Goal: Task Accomplishment & Management: Use online tool/utility

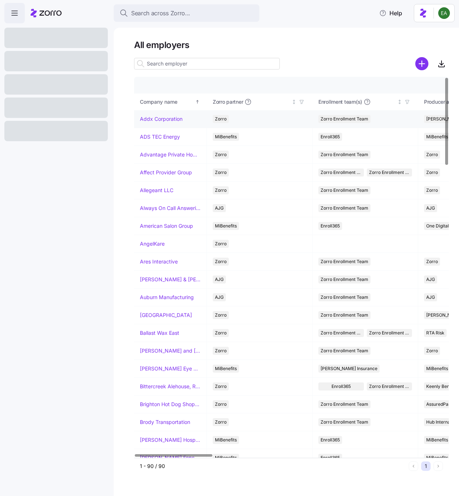
click at [164, 117] on link "Addx Corporation" at bounding box center [161, 118] width 43 height 7
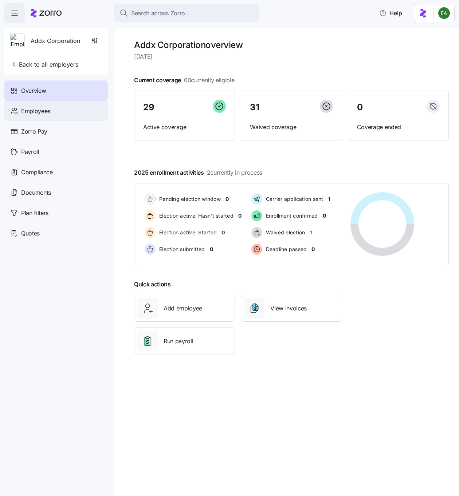
click at [63, 114] on div "Employees" at bounding box center [55, 111] width 103 height 20
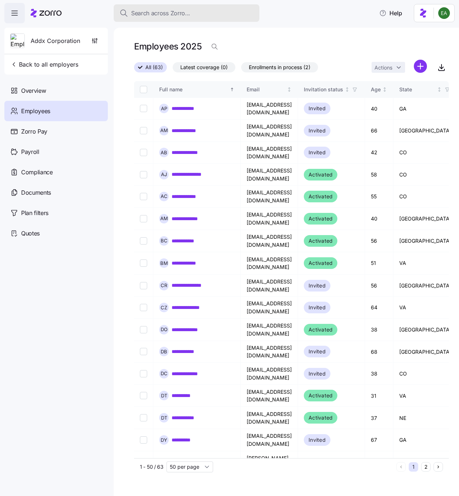
click at [184, 14] on span "Search across Zorro..." at bounding box center [160, 13] width 59 height 9
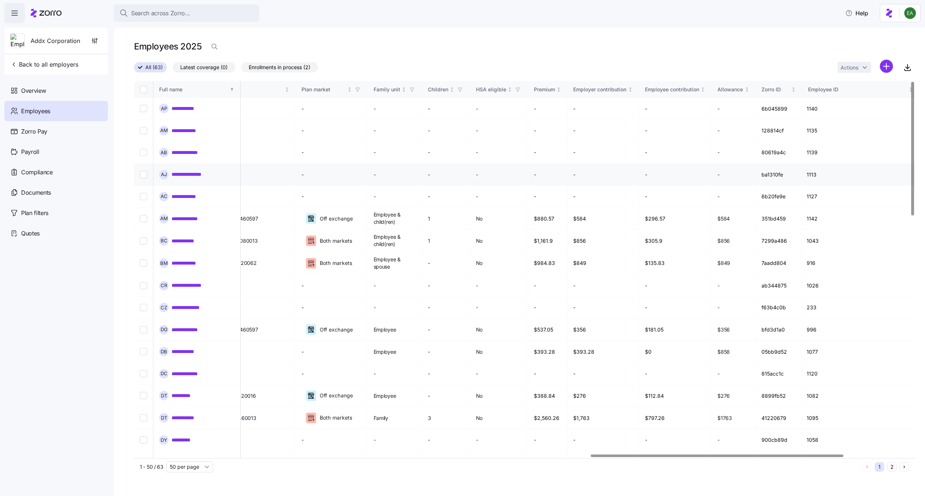
scroll to position [0, 1614]
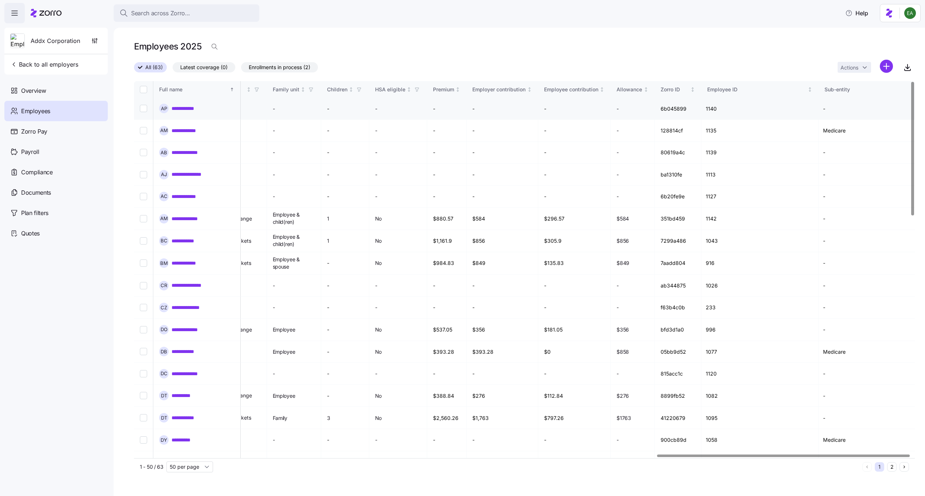
click at [199, 106] on link "**********" at bounding box center [187, 108] width 31 height 7
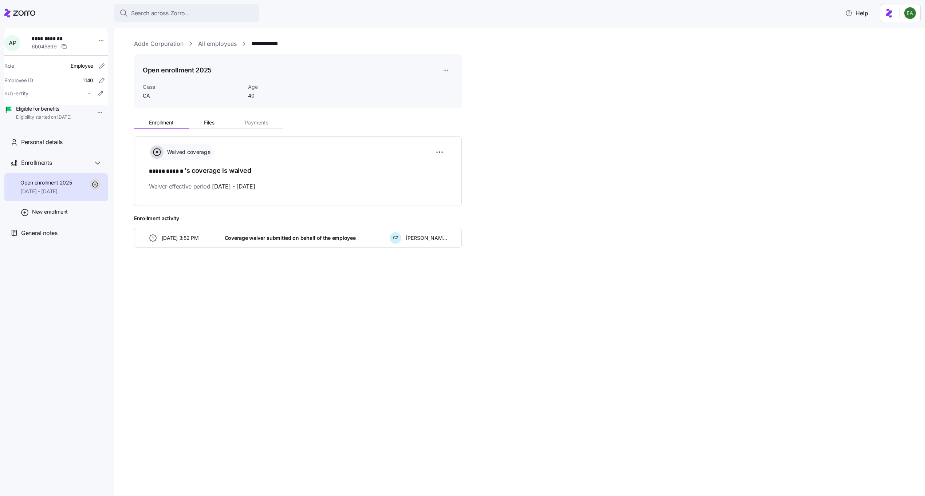
click at [208, 47] on link "All employees" at bounding box center [217, 43] width 39 height 9
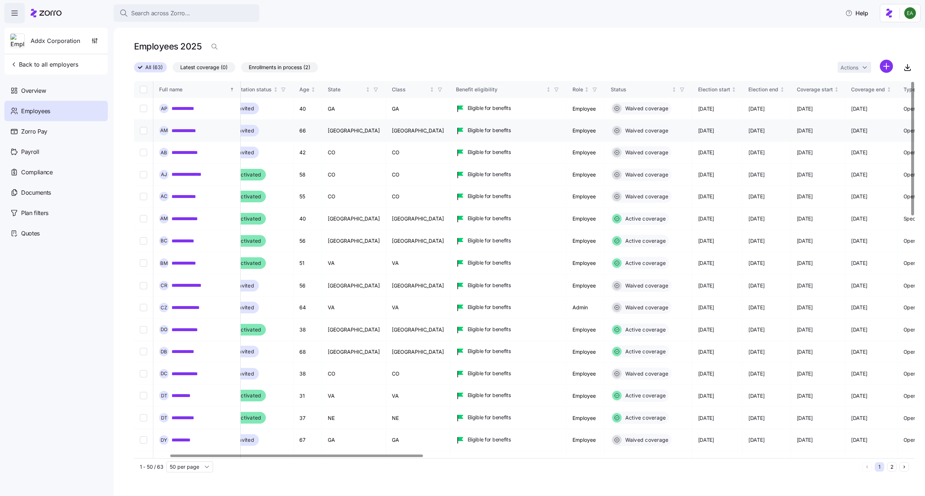
scroll to position [0, 64]
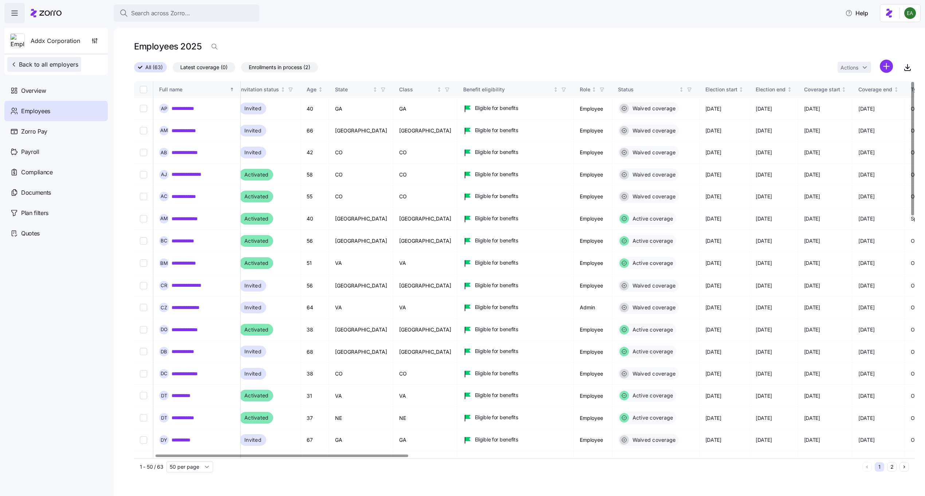
click at [58, 66] on span "Back to all employers" at bounding box center [44, 64] width 68 height 9
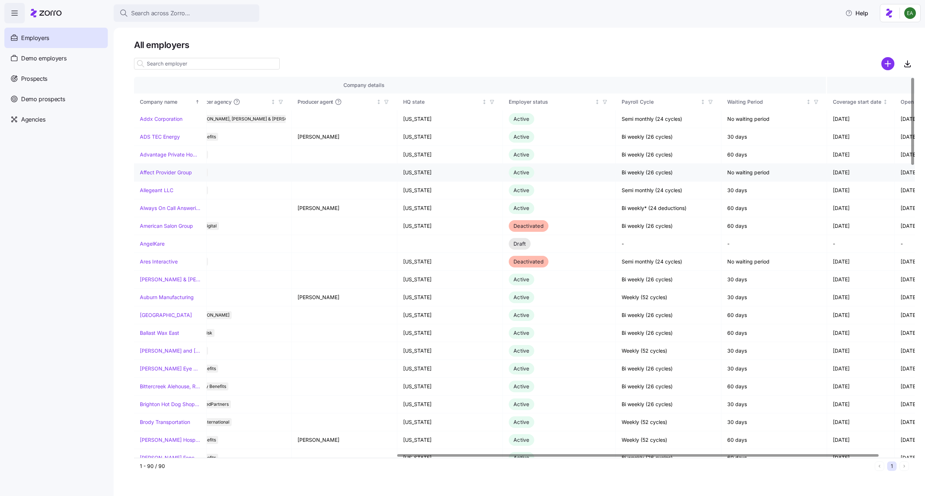
scroll to position [0, 476]
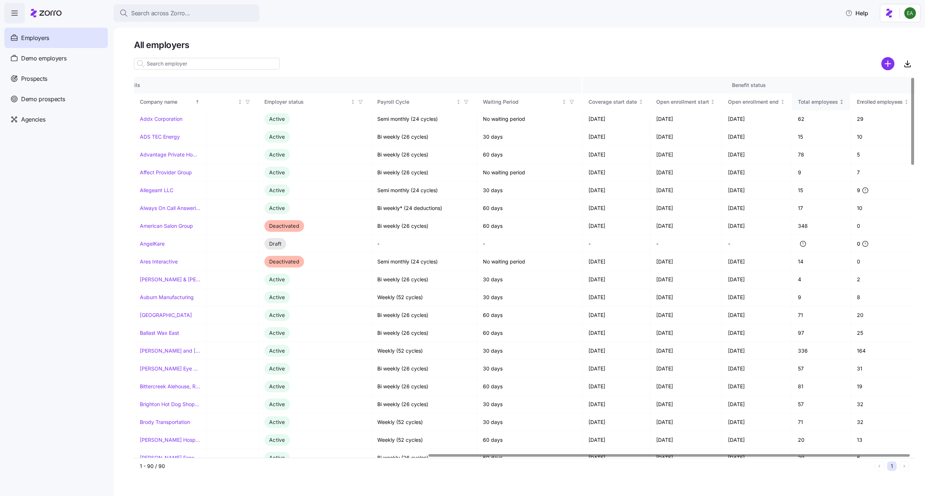
click at [459, 102] on div "Total employees" at bounding box center [818, 102] width 40 height 8
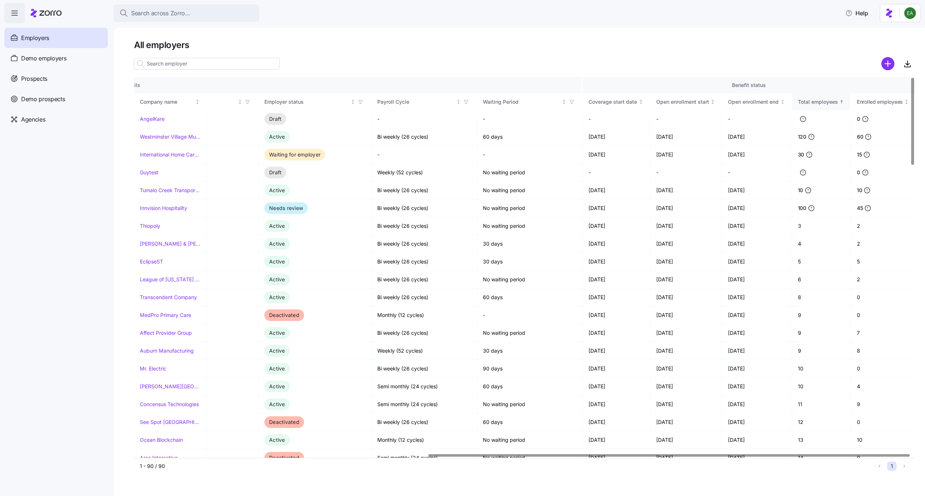
click at [459, 102] on div "Total employees" at bounding box center [818, 102] width 40 height 8
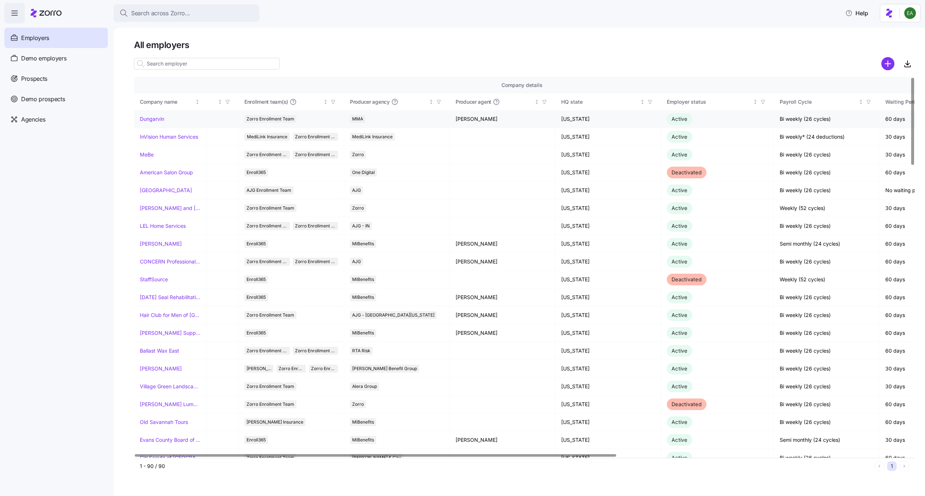
scroll to position [0, 0]
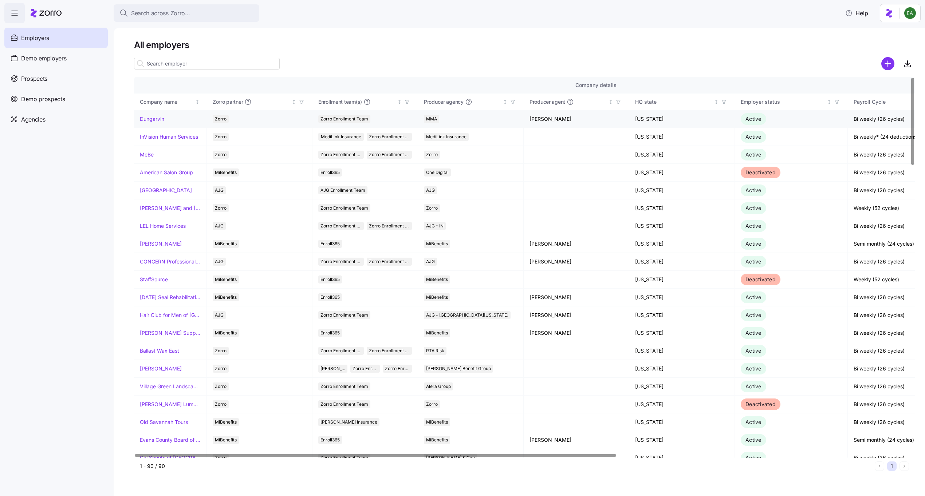
click at [148, 120] on link "Dungarvin" at bounding box center [152, 118] width 24 height 7
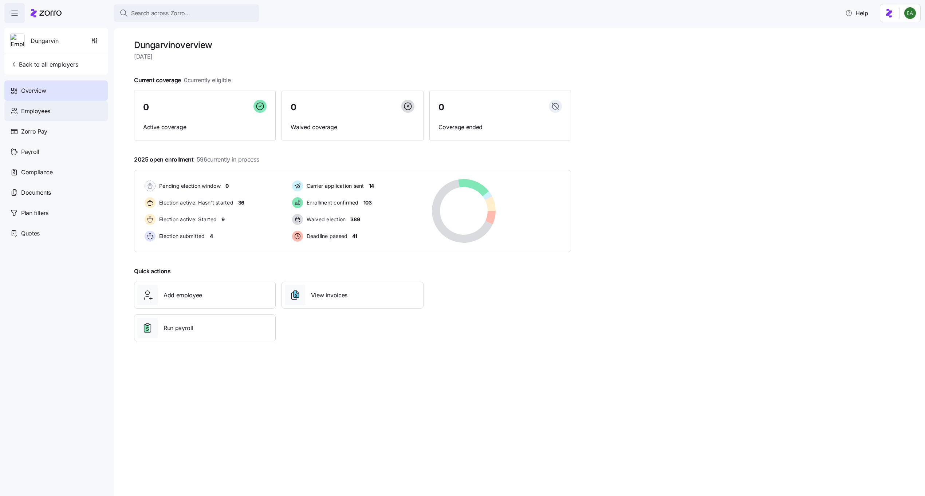
click at [41, 113] on span "Employees" at bounding box center [35, 111] width 29 height 9
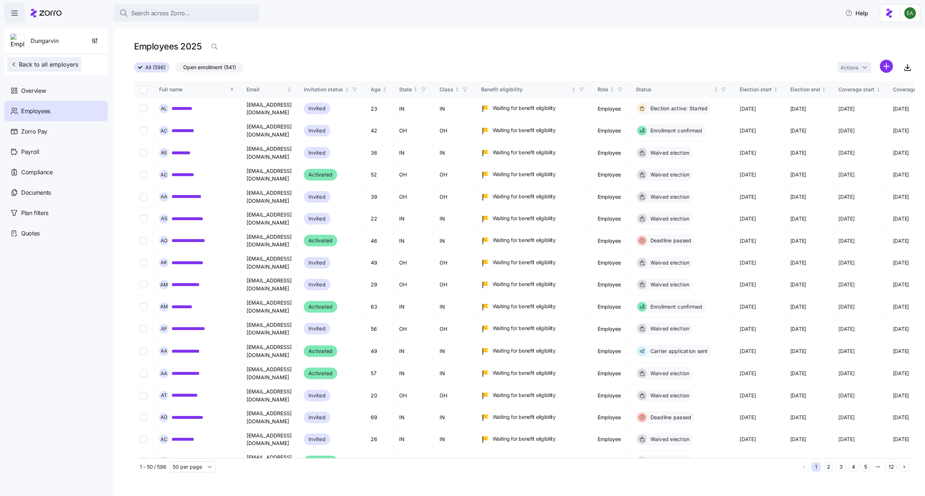
click at [39, 63] on span "Back to all employers" at bounding box center [44, 64] width 68 height 9
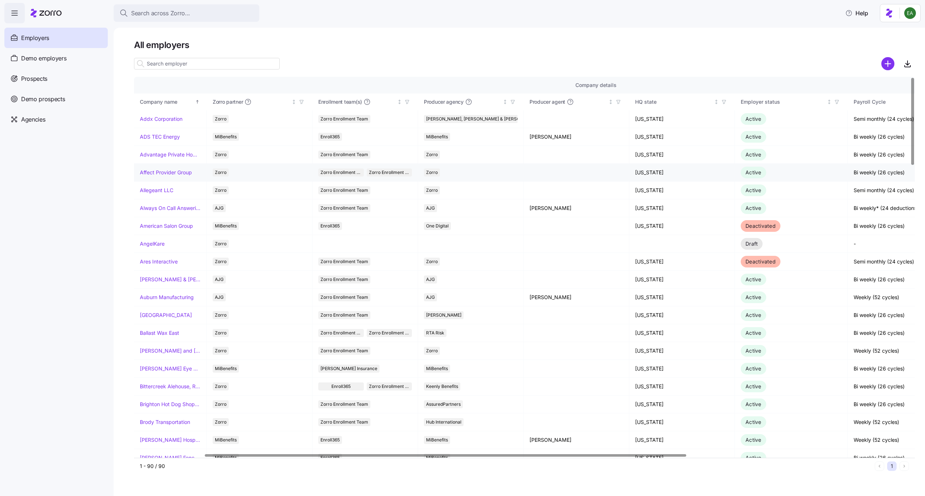
scroll to position [0, 476]
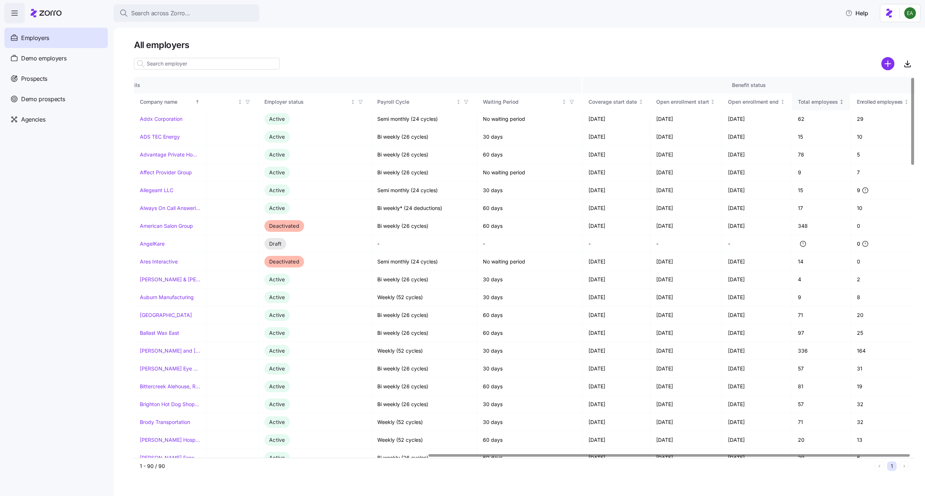
click at [459, 102] on div "Total employees" at bounding box center [818, 102] width 40 height 8
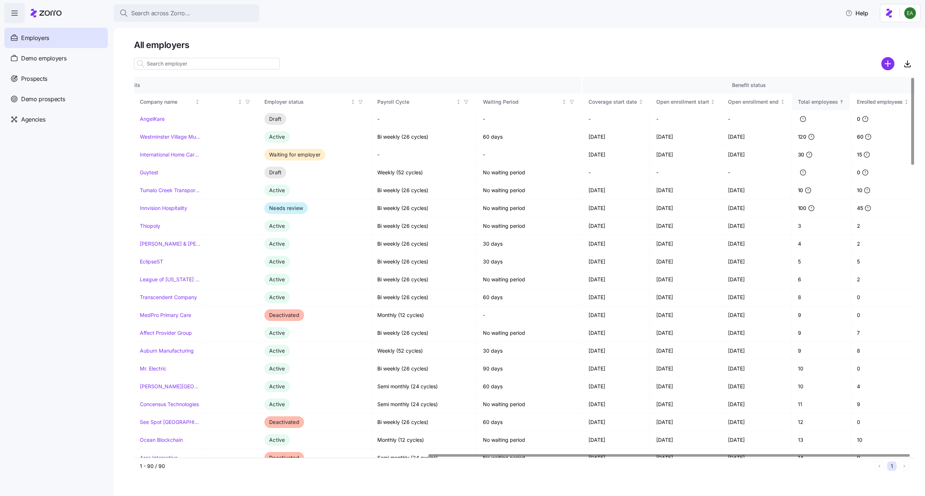
click at [459, 102] on div "Total employees" at bounding box center [818, 102] width 40 height 8
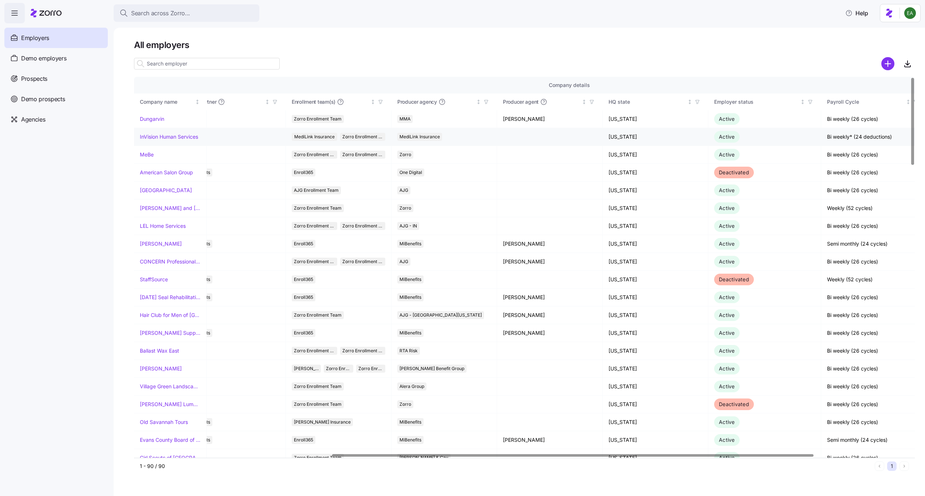
scroll to position [0, 0]
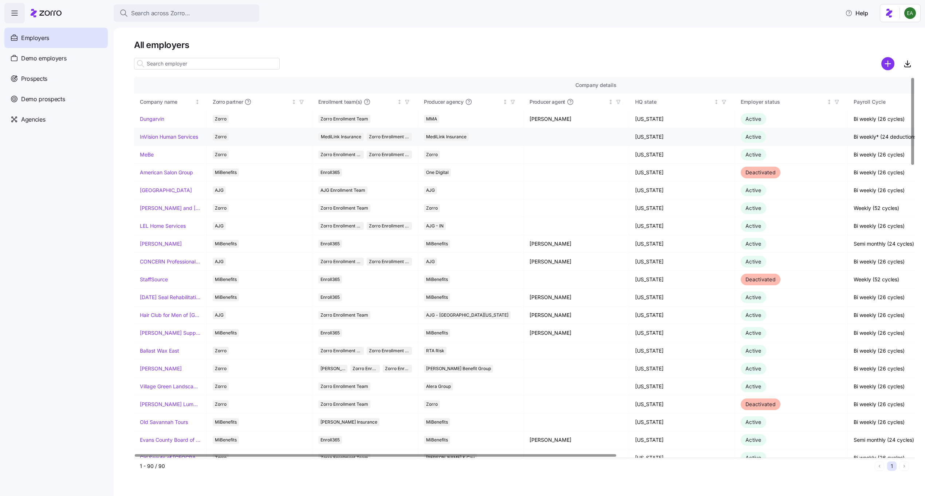
click at [186, 142] on td "InVision Human Services" at bounding box center [170, 137] width 73 height 18
click at [185, 139] on link "InVision Human Services" at bounding box center [169, 136] width 58 height 7
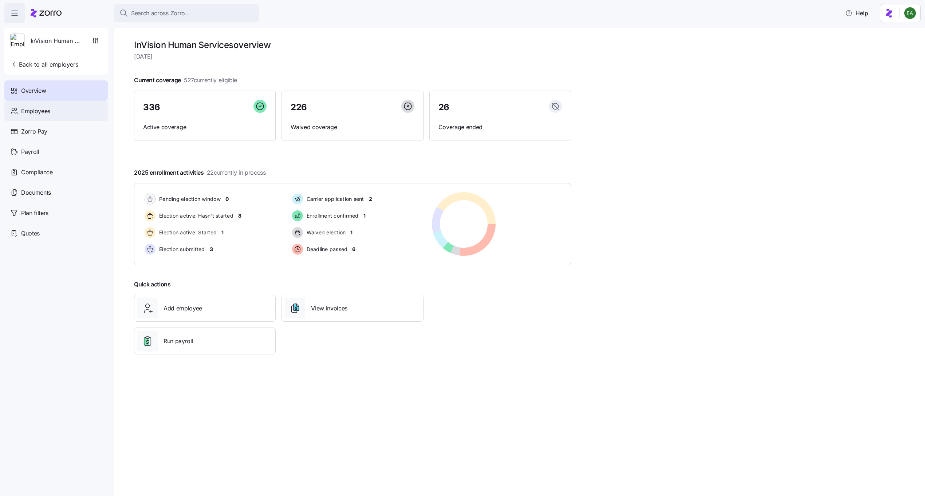
click at [40, 105] on div "Employees" at bounding box center [55, 111] width 103 height 20
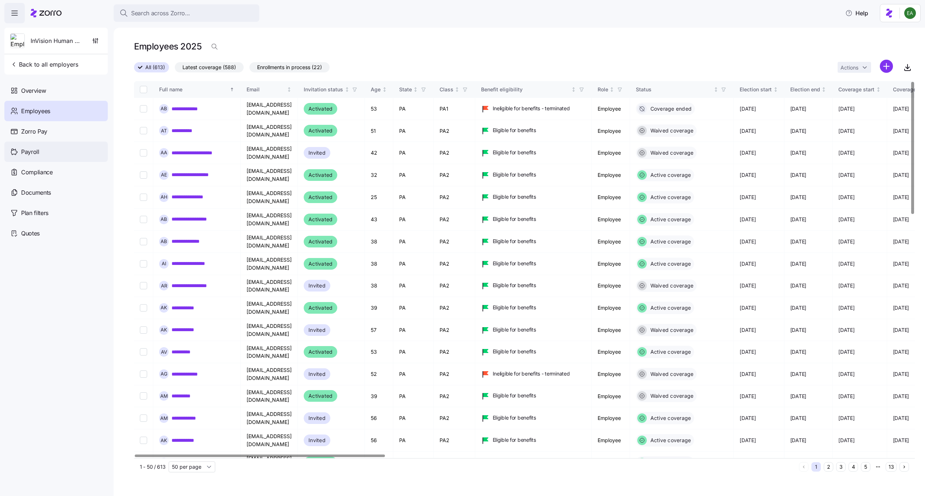
click at [69, 154] on div "Payroll" at bounding box center [55, 152] width 103 height 20
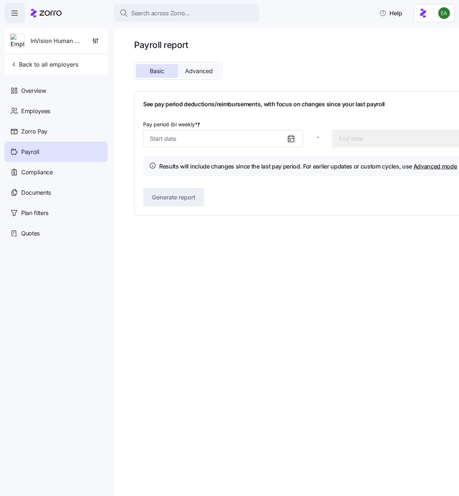
click at [204, 71] on span "Advanced" at bounding box center [199, 71] width 28 height 6
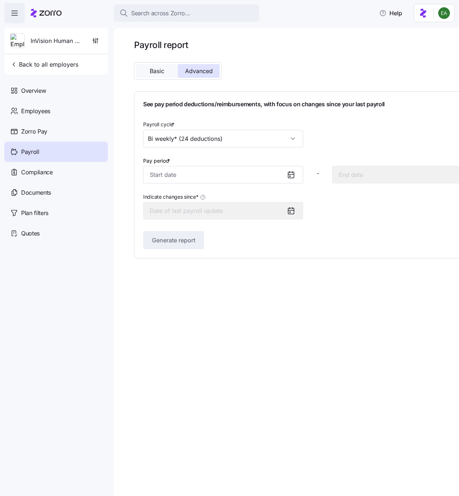
click at [166, 72] on button "Basic" at bounding box center [157, 71] width 42 height 14
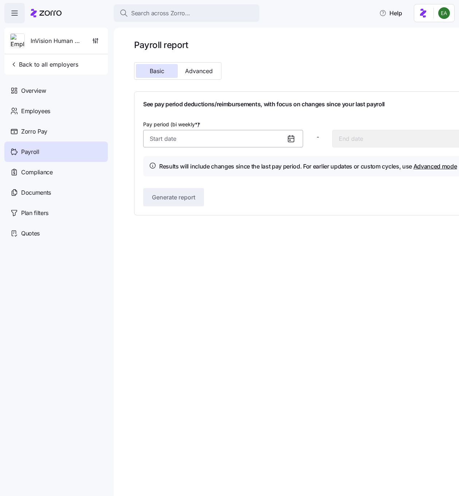
click at [170, 142] on input "Pay period (bi weekly*) *" at bounding box center [223, 138] width 160 height 17
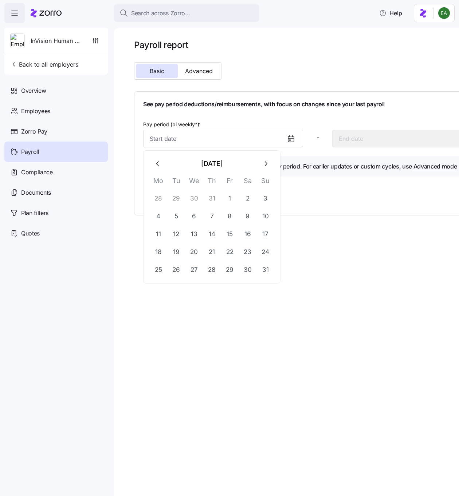
click at [154, 164] on icon "button" at bounding box center [158, 164] width 8 height 8
click at [158, 162] on icon "button" at bounding box center [157, 163] width 3 height 5
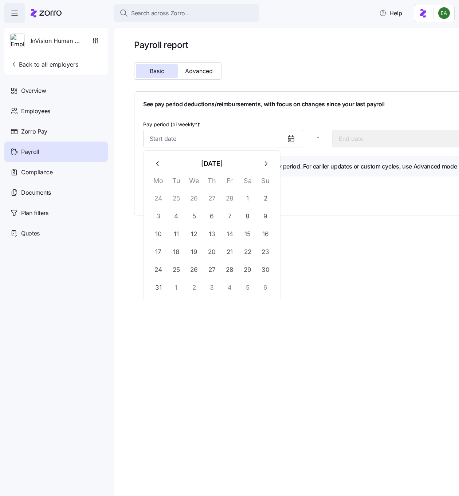
click at [158, 162] on icon "button" at bounding box center [157, 163] width 3 height 5
click at [176, 215] on button "4" at bounding box center [176, 216] width 17 height 17
type input "February 4, 2025"
type input "February 17, 2025"
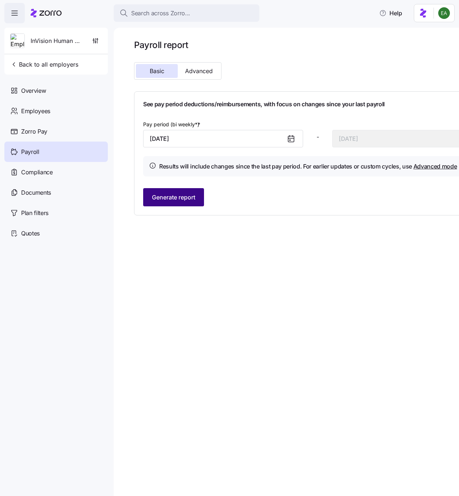
click at [167, 198] on span "Generate report" at bounding box center [173, 197] width 43 height 9
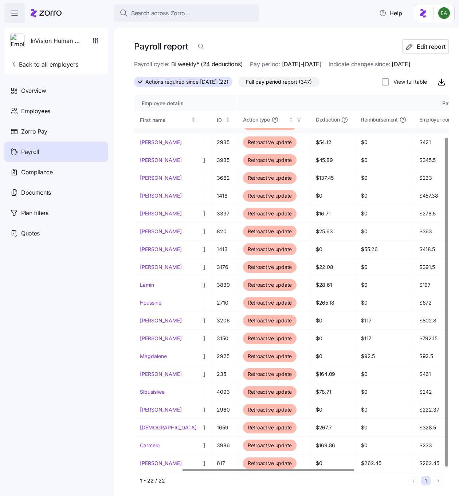
scroll to position [48, 0]
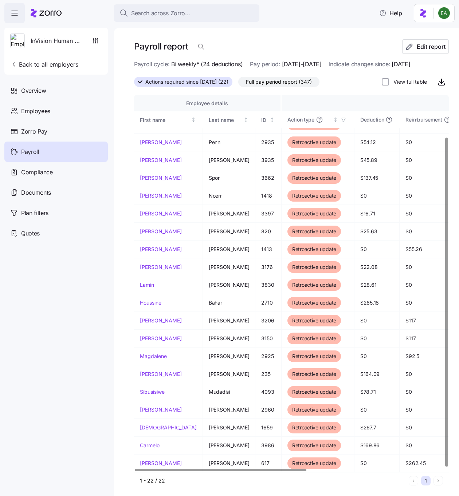
click at [396, 86] on div "View full table" at bounding box center [415, 82] width 67 height 15
click at [394, 82] on label "View full table" at bounding box center [408, 81] width 38 height 7
click at [389, 82] on input "View full table" at bounding box center [385, 81] width 7 height 7
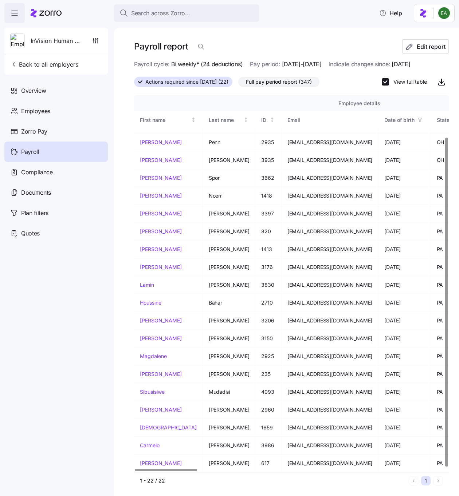
click at [405, 82] on label "View full table" at bounding box center [408, 81] width 38 height 7
click at [389, 82] on input "View full table" at bounding box center [385, 81] width 7 height 7
checkbox input "false"
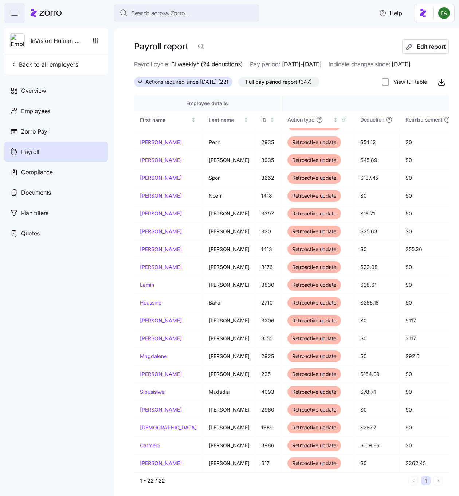
click at [279, 82] on span "Full pay period report (347)" at bounding box center [279, 81] width 66 height 9
click at [238, 84] on input "Full pay period report (347)" at bounding box center [238, 84] width 0 height 0
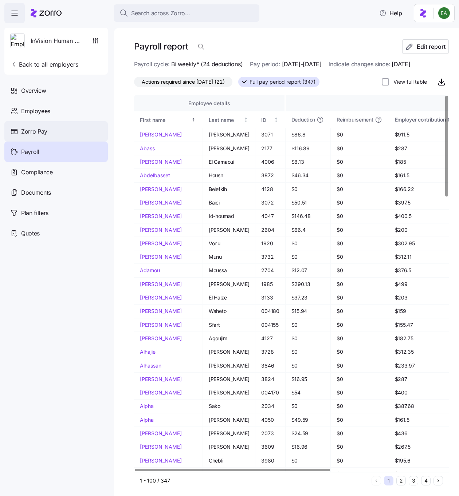
click at [57, 134] on div "Zorro Pay" at bounding box center [55, 131] width 103 height 20
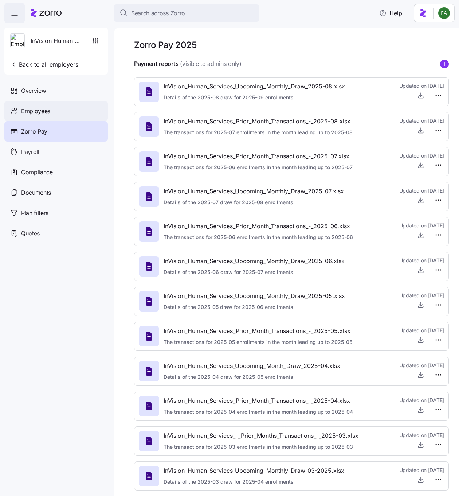
click at [50, 115] on span "Employees" at bounding box center [35, 111] width 29 height 9
